Goal: Information Seeking & Learning: Find specific fact

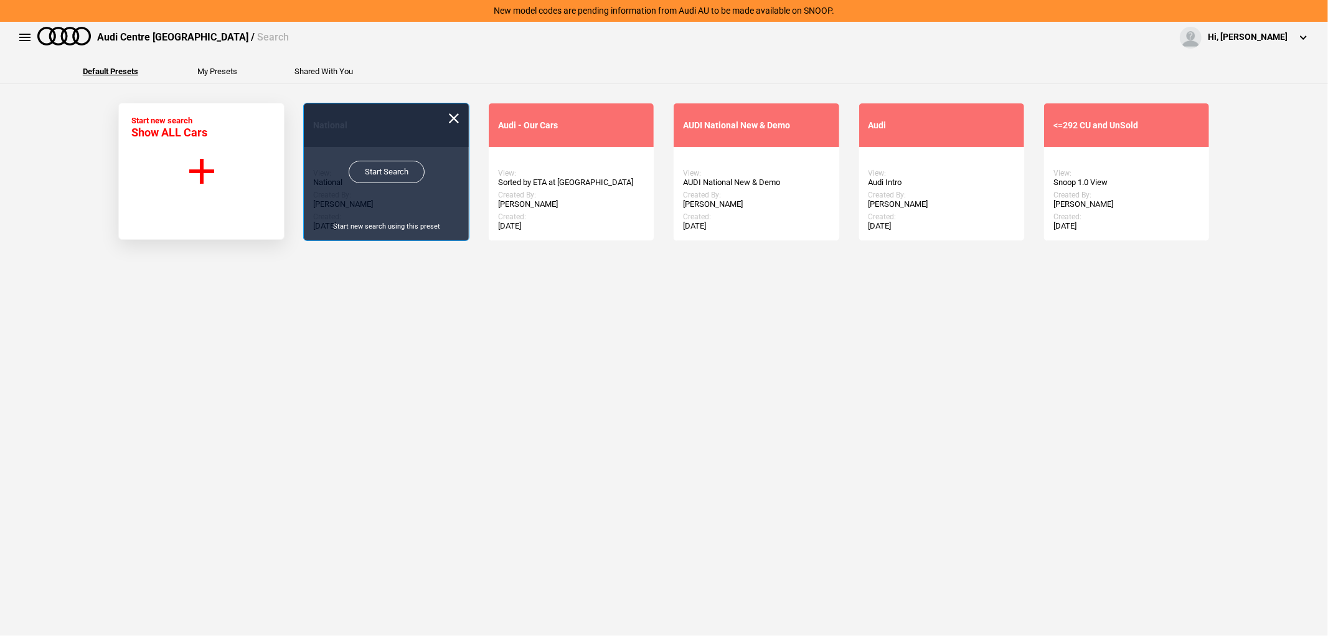
click at [368, 169] on link "Start Search" at bounding box center [387, 172] width 76 height 22
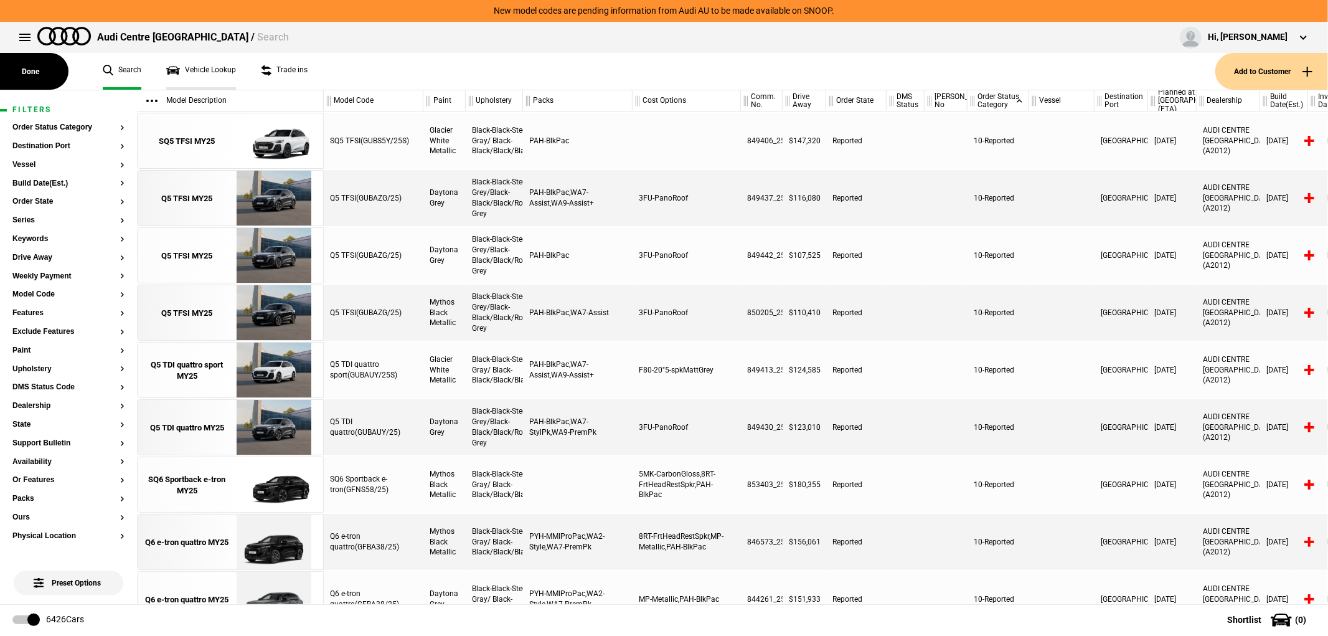
click at [190, 73] on link "Vehicle Lookup" at bounding box center [201, 71] width 70 height 37
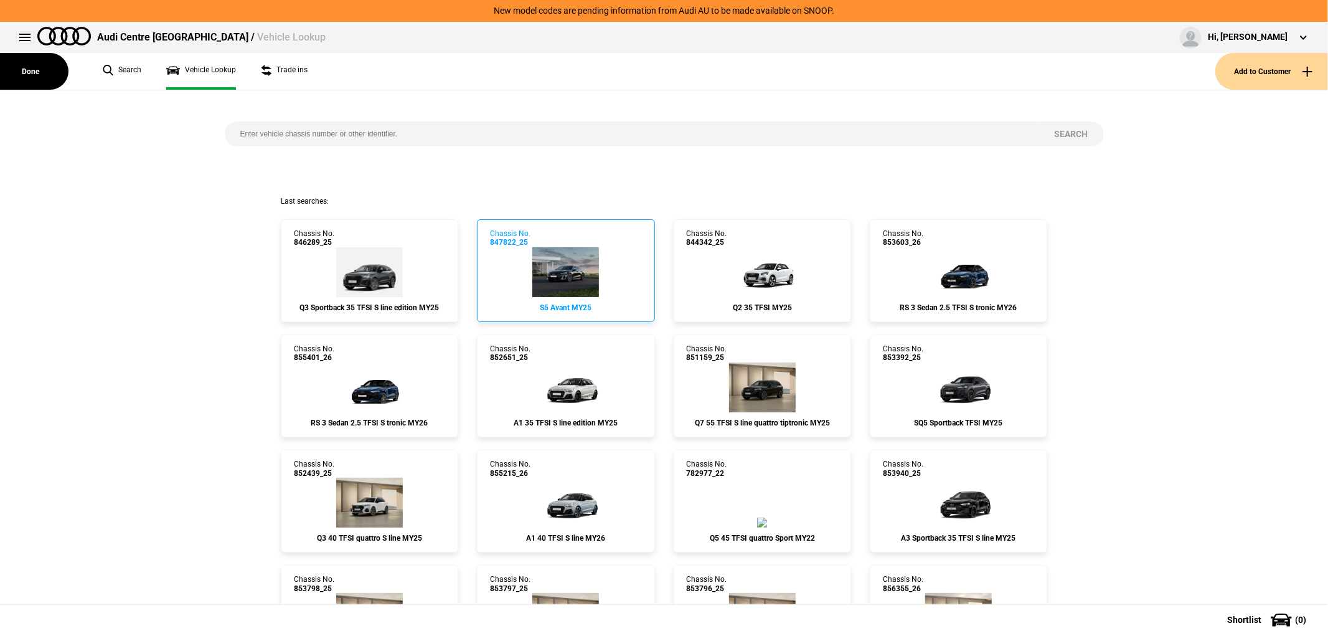
click at [563, 252] on link "Chassis No. 847822_25 S5 Avant MY25" at bounding box center [565, 270] width 177 height 103
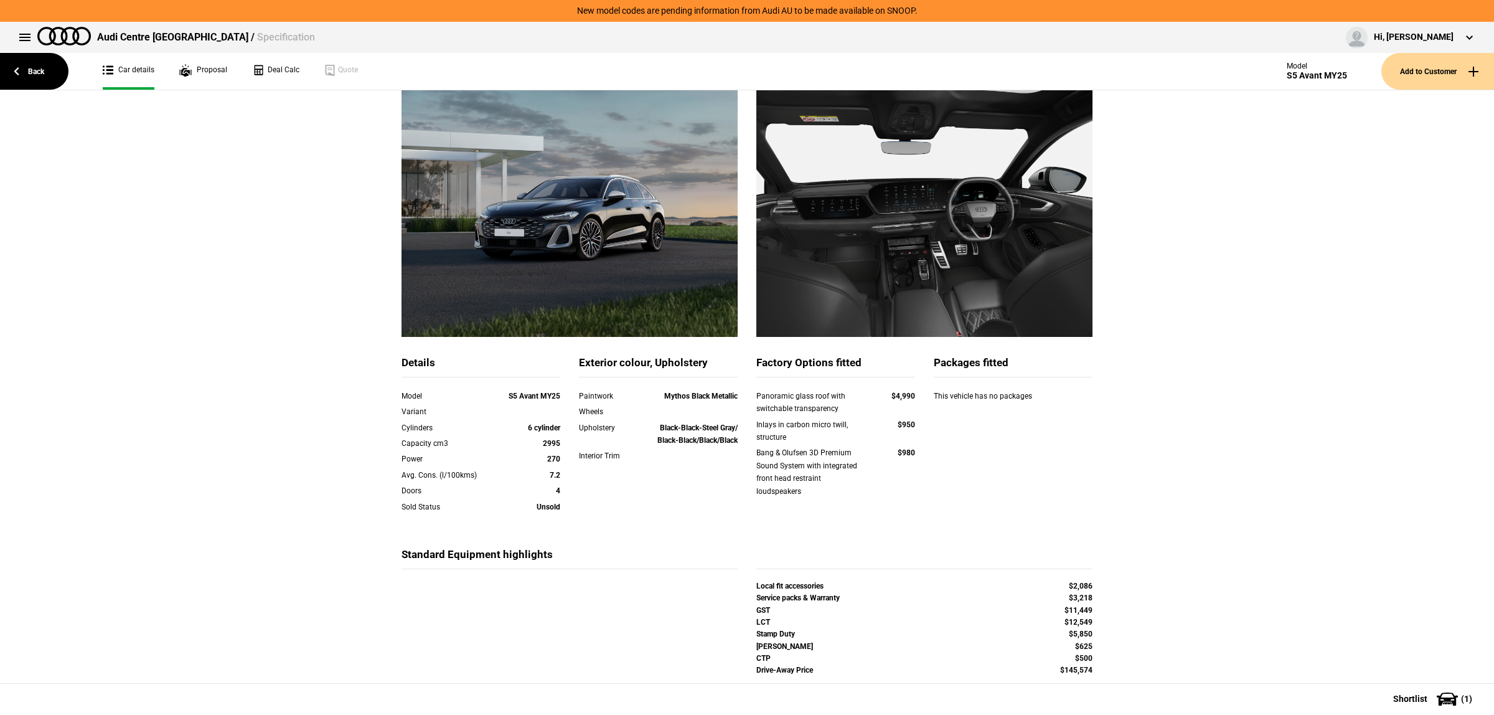
scroll to position [78, 0]
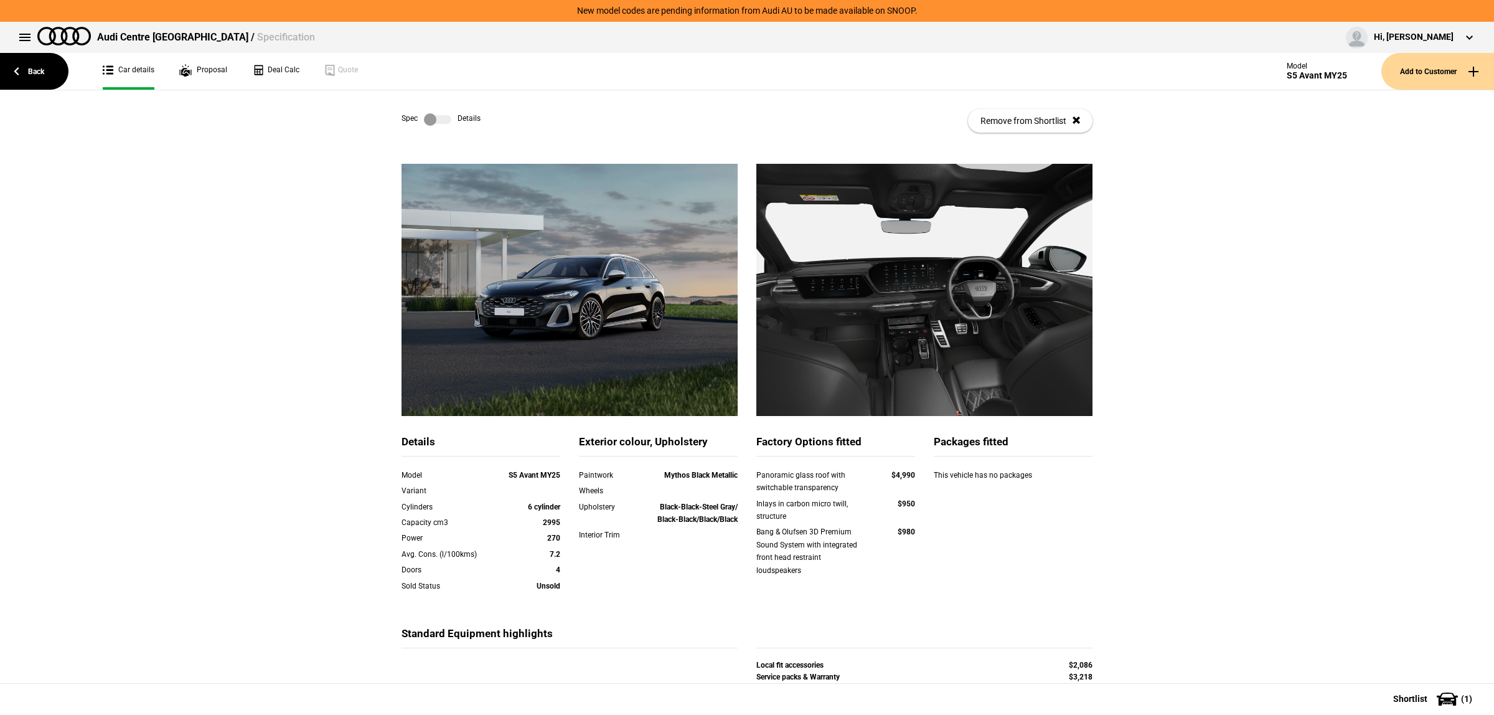
click at [449, 116] on div "Spec Details" at bounding box center [441, 119] width 79 height 12
click at [445, 120] on label at bounding box center [437, 119] width 27 height 12
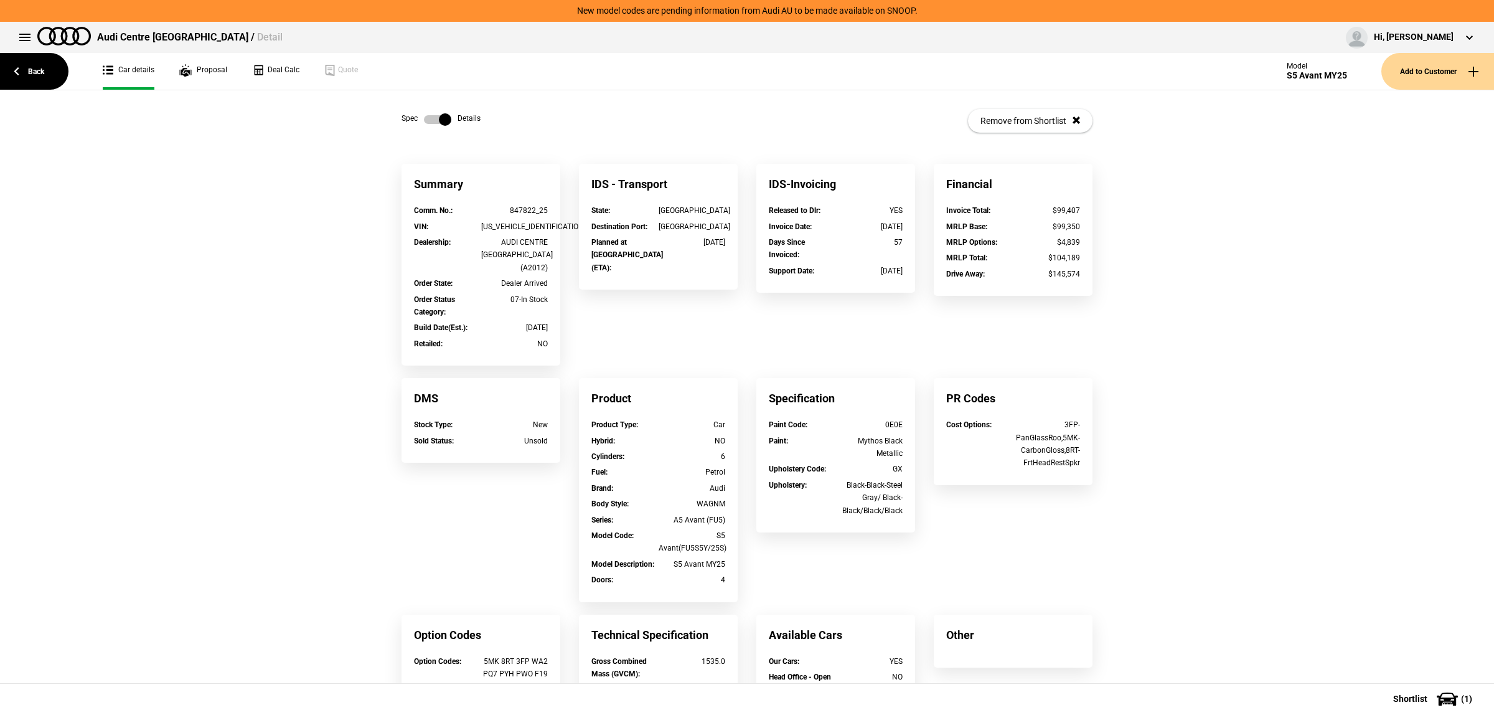
click at [530, 225] on div "WAUZZZFU5SN046471" at bounding box center [514, 226] width 67 height 12
copy div "WAUZZZFU5SN046471"
click at [1242, 328] on div "Summary Comm. No. : 847822_25 VIN : WAUZZZFU5SN046471 Dealership : AUDI CENTRE …" at bounding box center [747, 490] width 1494 height 652
